Goal: Use online tool/utility: Utilize a website feature to perform a specific function

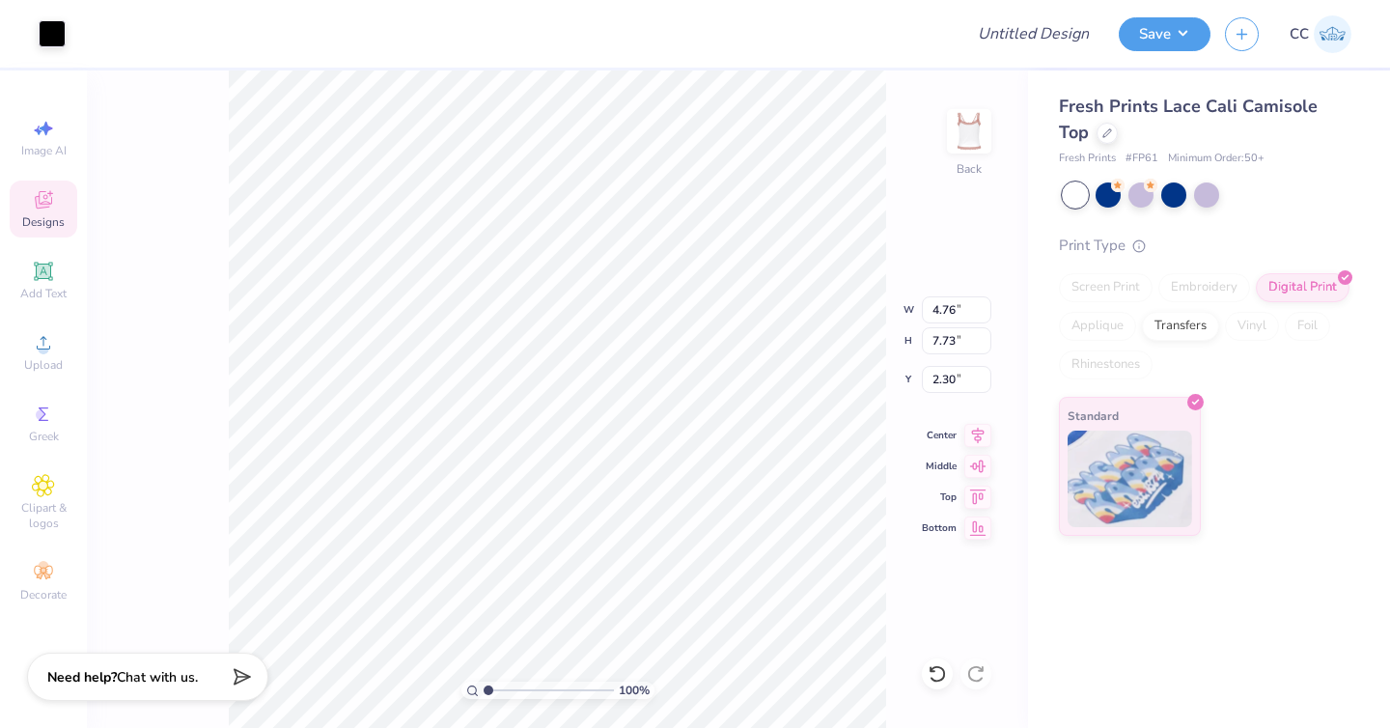
type input "2.17"
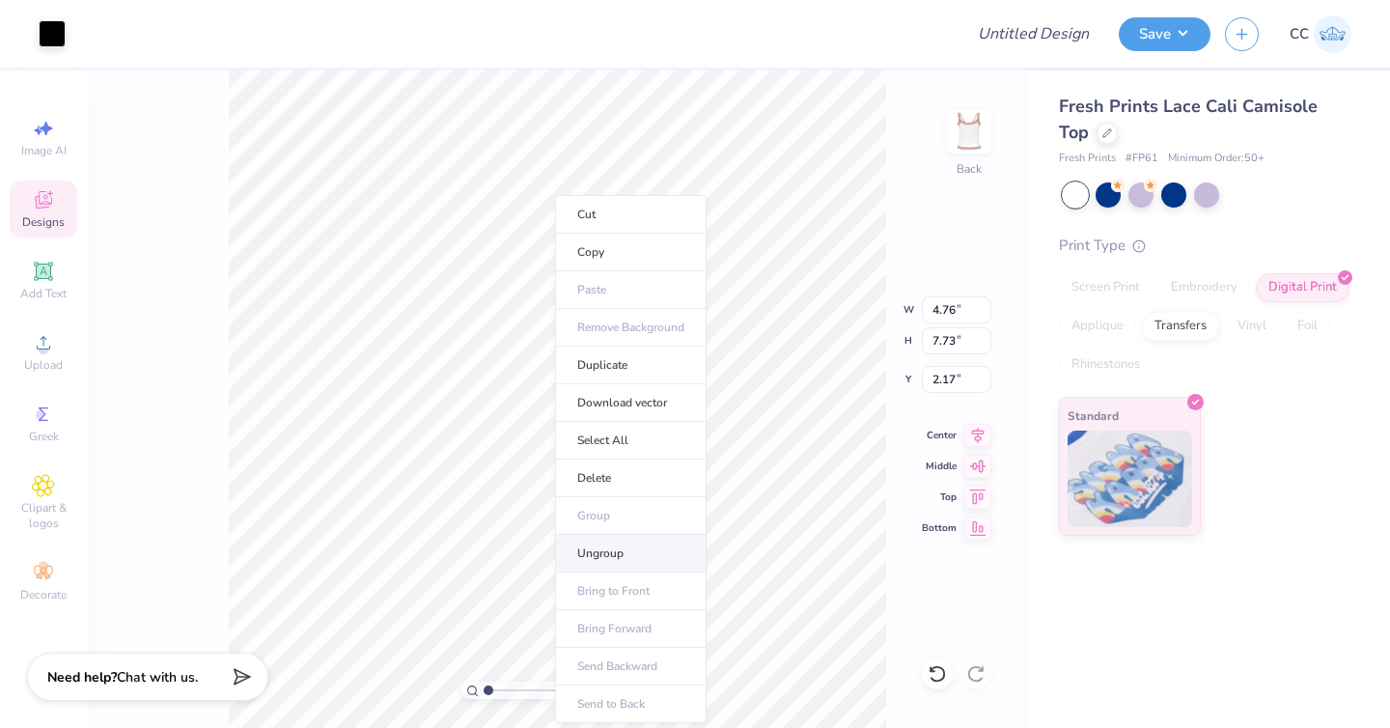
click at [654, 544] on li "Ungroup" at bounding box center [631, 554] width 152 height 38
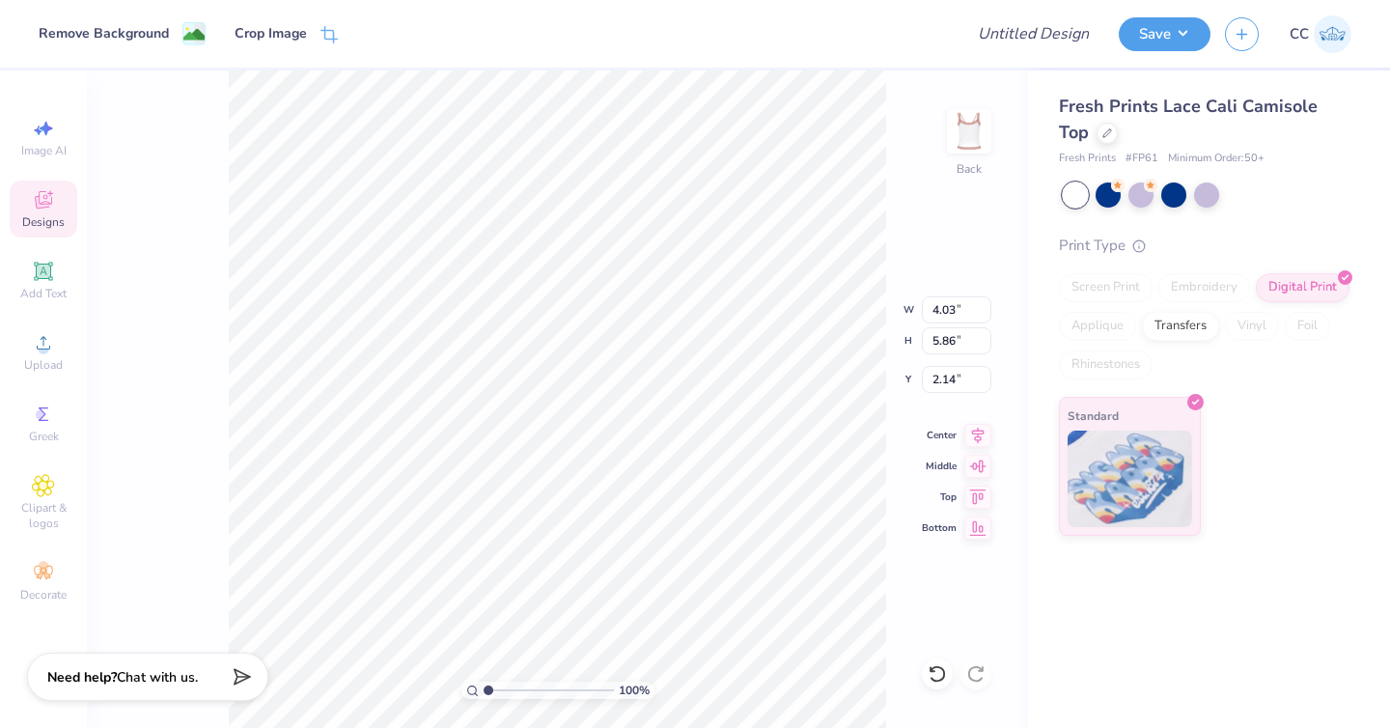
type input "2.56"
type input "2.14"
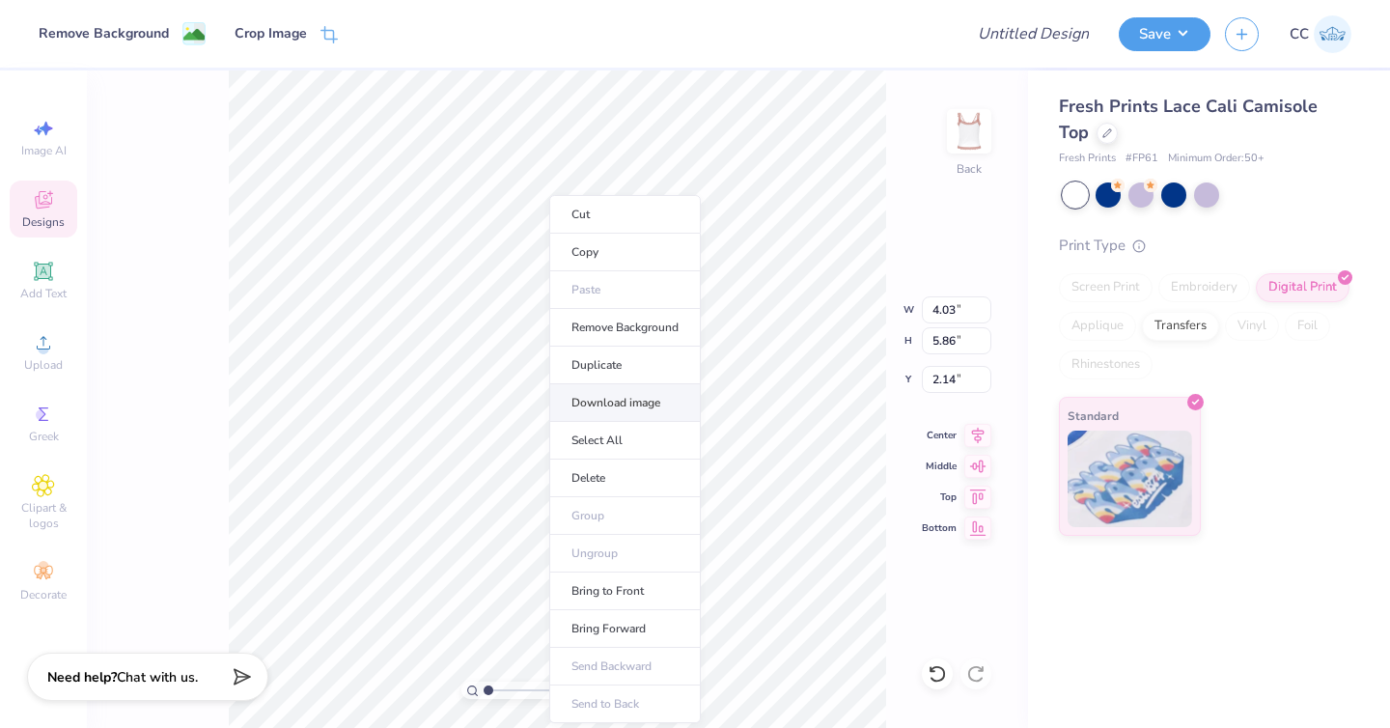
click at [598, 404] on li "Download image" at bounding box center [625, 403] width 152 height 38
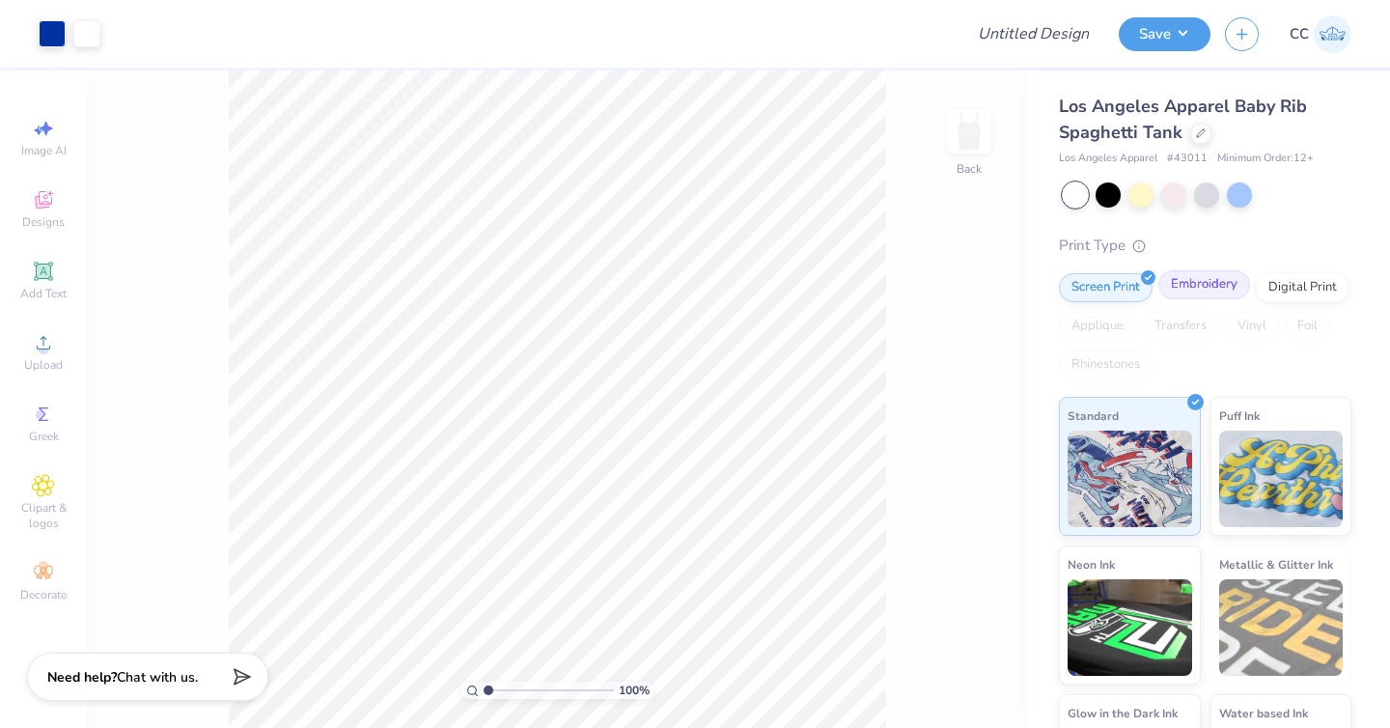
click at [1196, 287] on div "Embroidery" at bounding box center [1204, 284] width 92 height 29
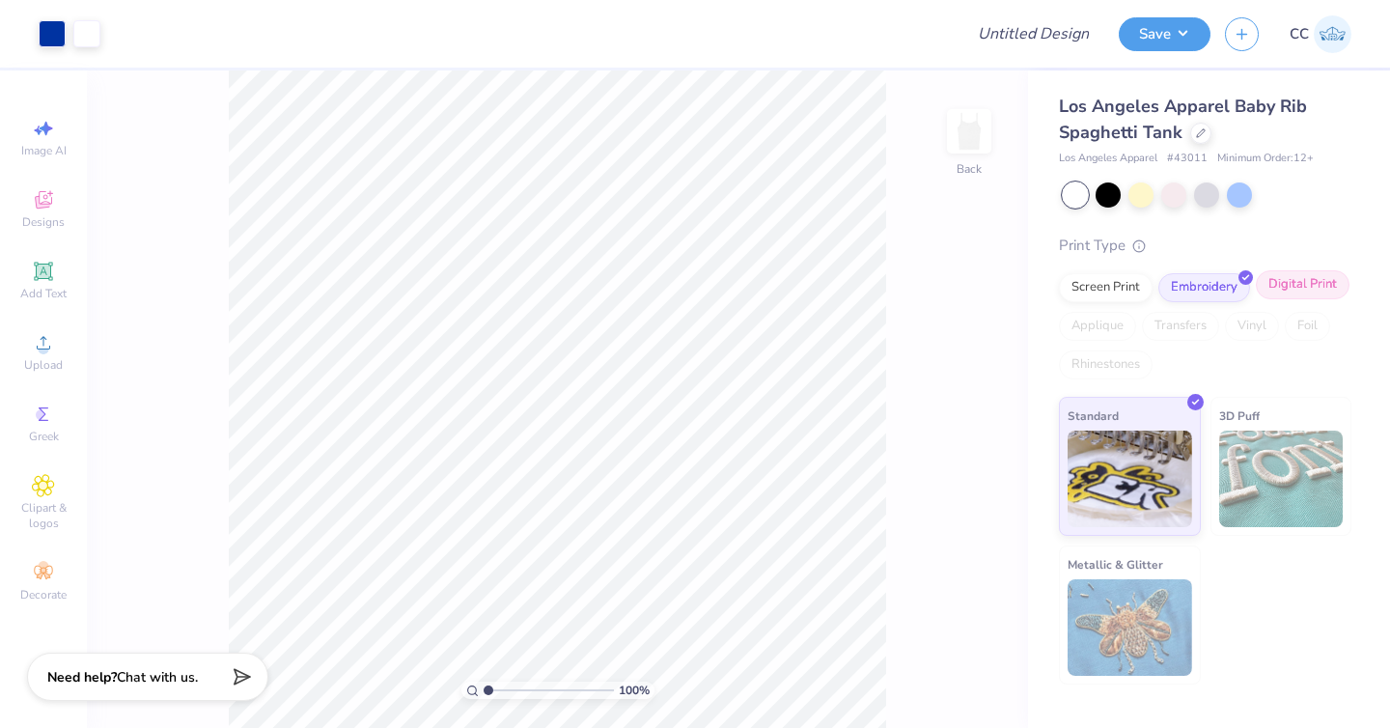
click at [1293, 280] on div "Digital Print" at bounding box center [1303, 284] width 94 height 29
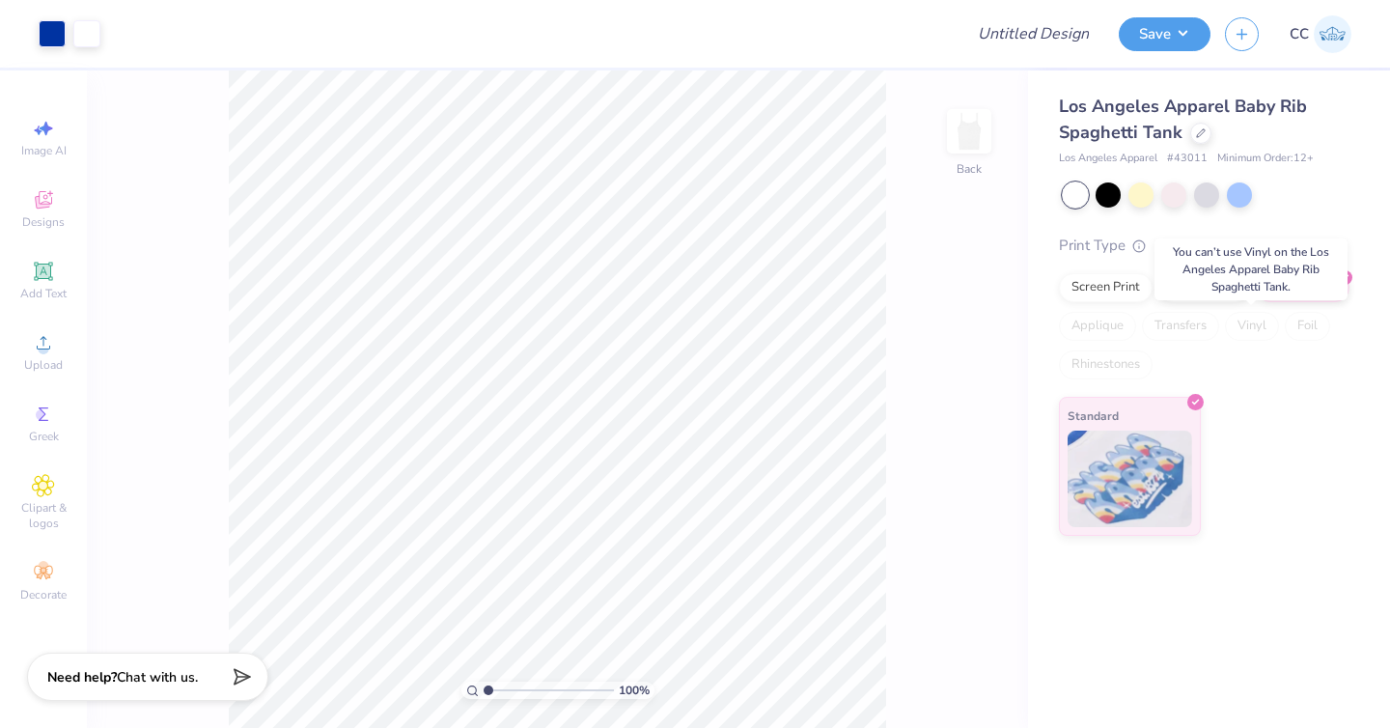
click at [1269, 324] on div "Vinyl" at bounding box center [1252, 326] width 54 height 29
click at [1293, 323] on div "Foil" at bounding box center [1307, 326] width 45 height 29
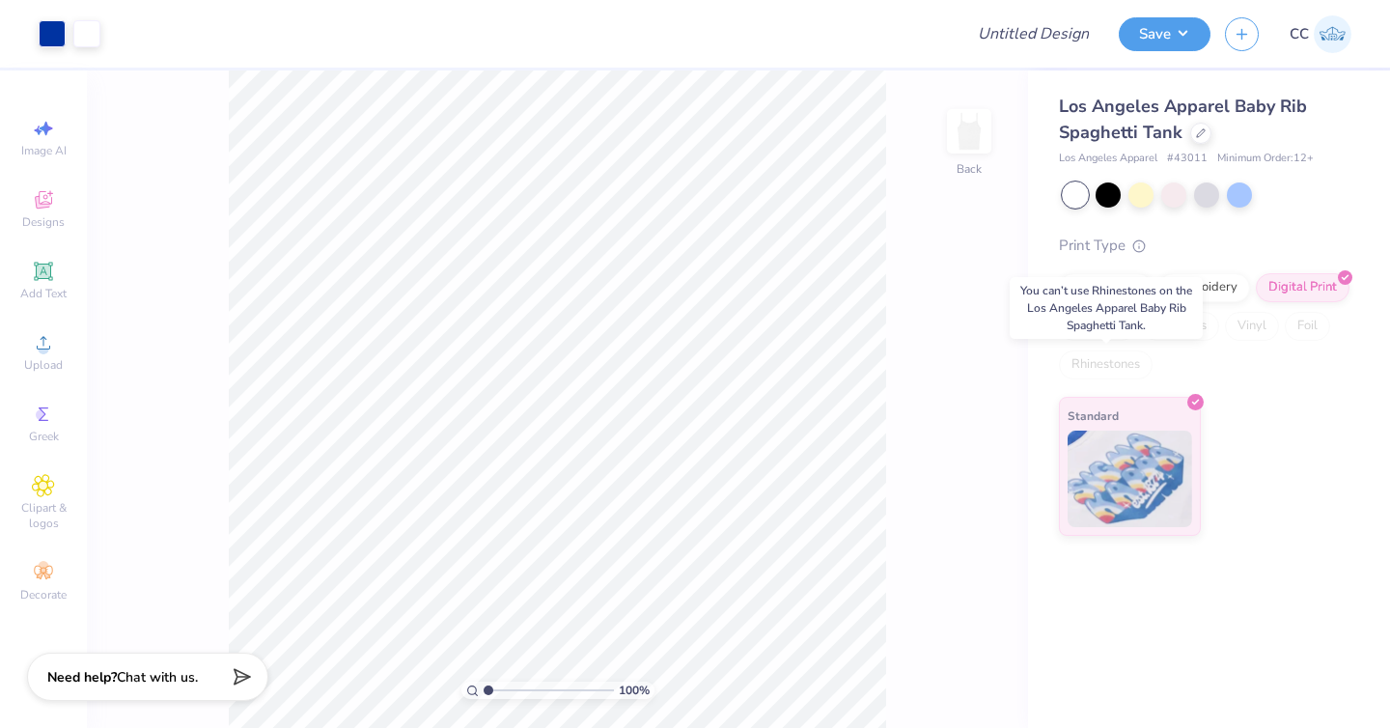
click at [1121, 363] on div "Rhinestones" at bounding box center [1106, 364] width 94 height 29
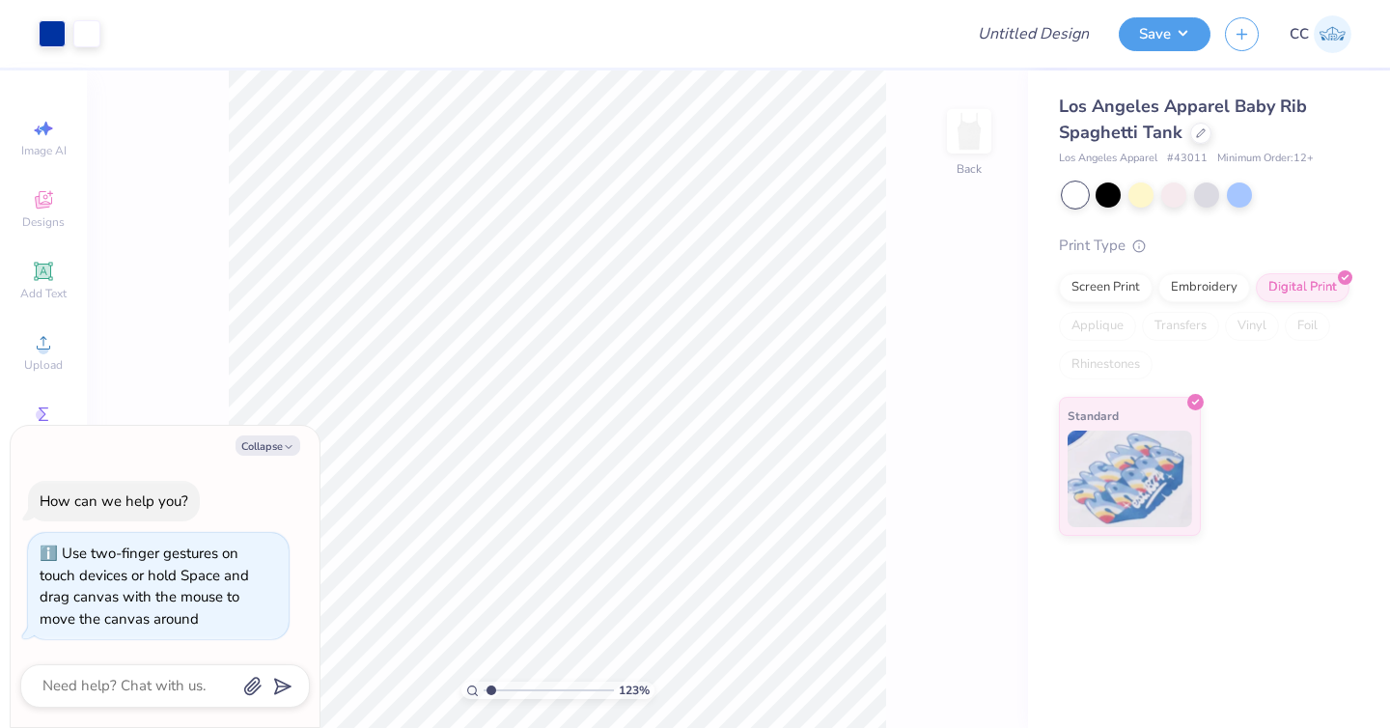
type input "1.31"
type textarea "x"
type input "1.36"
type textarea "x"
type input "1"
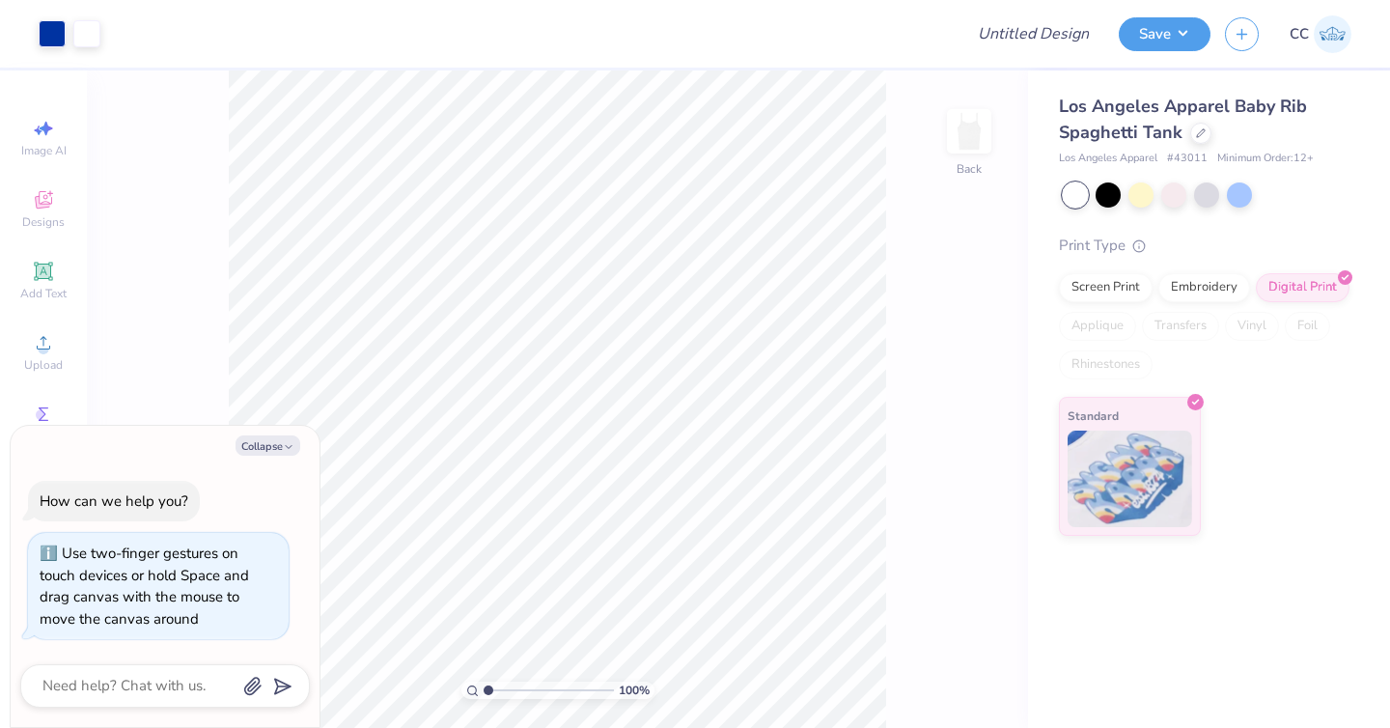
click at [485, 698] on input "range" at bounding box center [549, 690] width 130 height 17
